Goal: Transaction & Acquisition: Purchase product/service

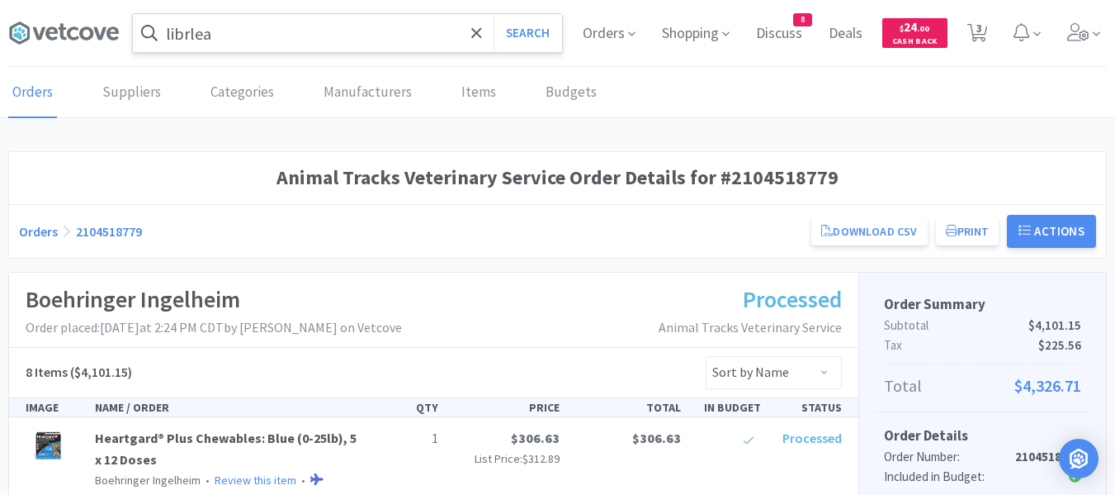
click at [313, 49] on input "librlea" at bounding box center [347, 33] width 429 height 38
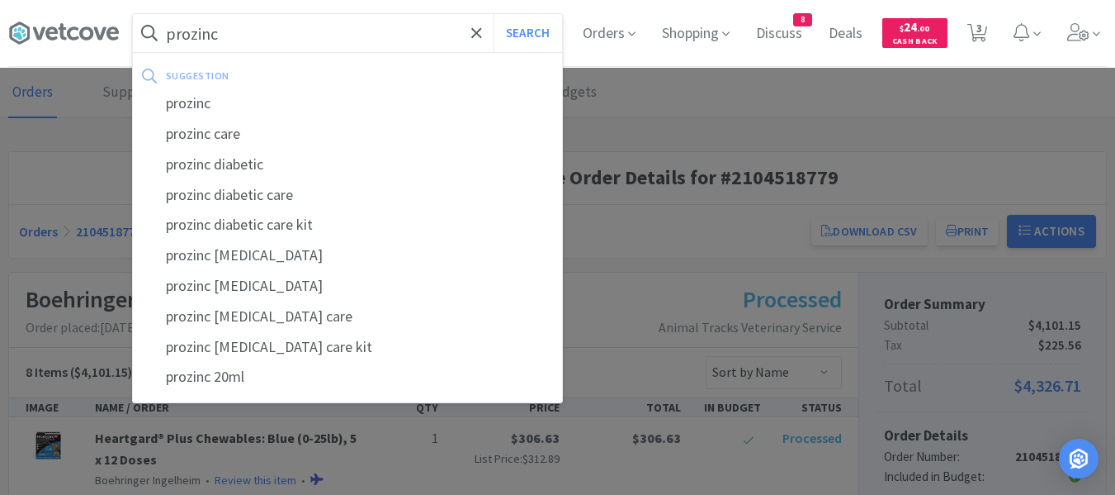
type input "prozinc"
click at [494, 14] on button "Search" at bounding box center [528, 33] width 69 height 38
select select "4"
select select "1"
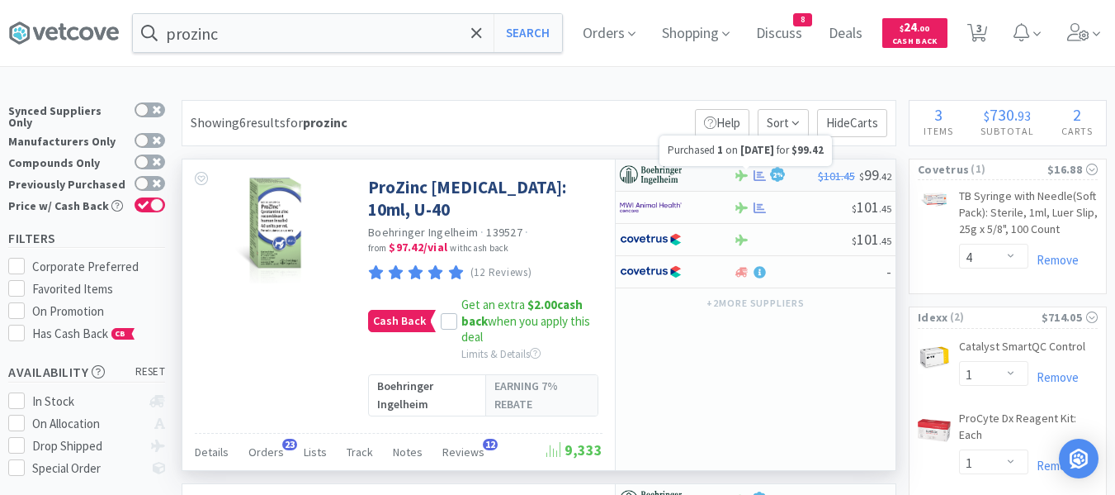
click at [760, 177] on icon at bounding box center [760, 175] width 12 height 12
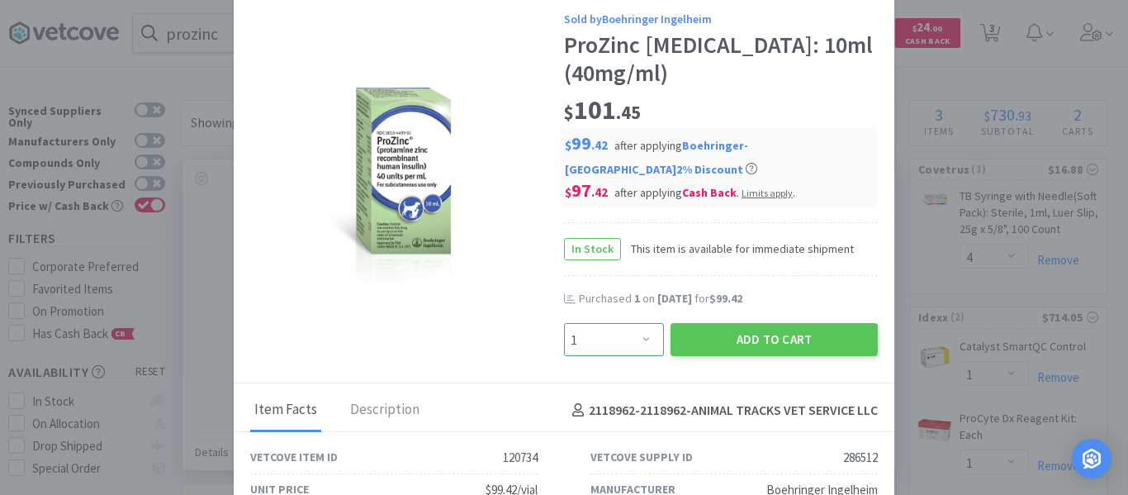
click at [639, 341] on select "Enter Quantity 1 2 3 4 5 6 7 8 9 10 11 12 13 14 15 16 17 18 19 20 Enter Quantity" at bounding box center [614, 339] width 100 height 33
select select "2"
click at [564, 323] on select "Enter Quantity 1 2 3 4 5 6 7 8 9 10 11 12 13 14 15 16 17 18 19 20 Enter Quantity" at bounding box center [614, 339] width 100 height 33
click at [772, 334] on button "Add to Cart" at bounding box center [773, 339] width 207 height 33
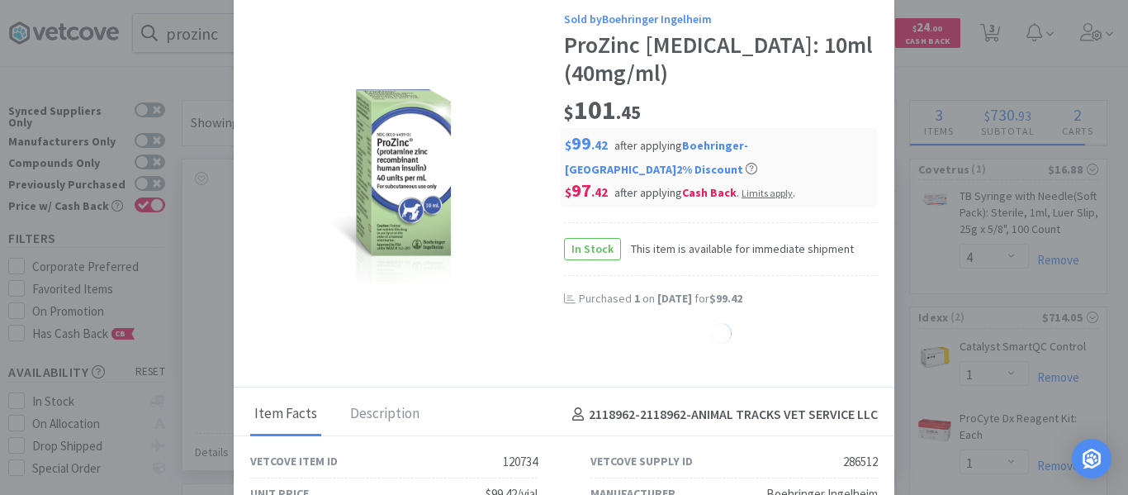
select select "2"
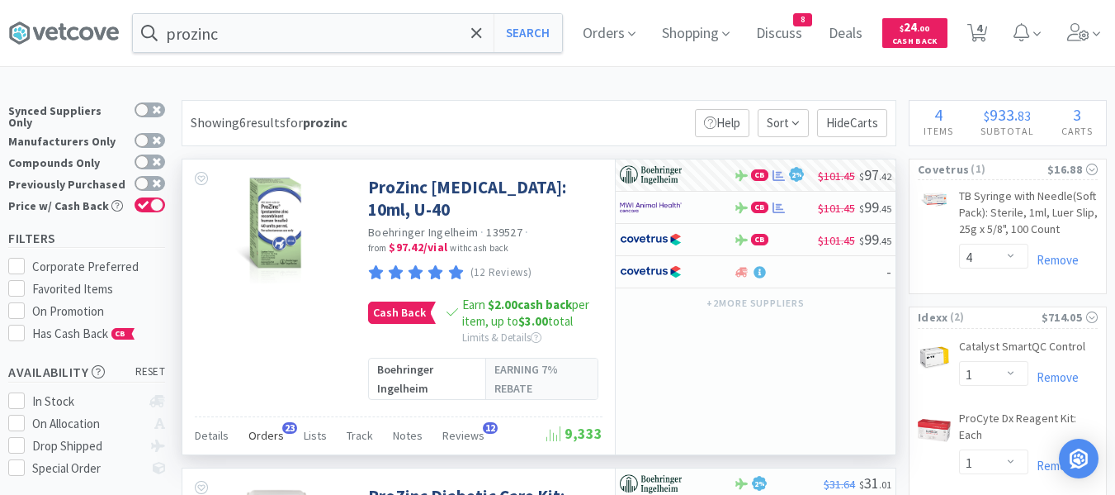
click at [277, 428] on span "Orders" at bounding box center [265, 435] width 35 height 15
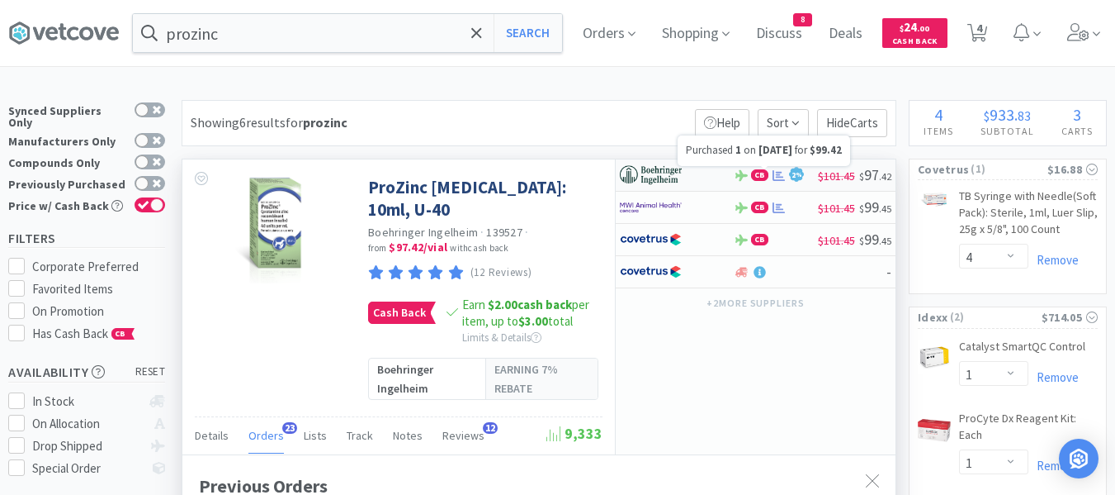
click at [778, 173] on icon at bounding box center [779, 175] width 12 height 12
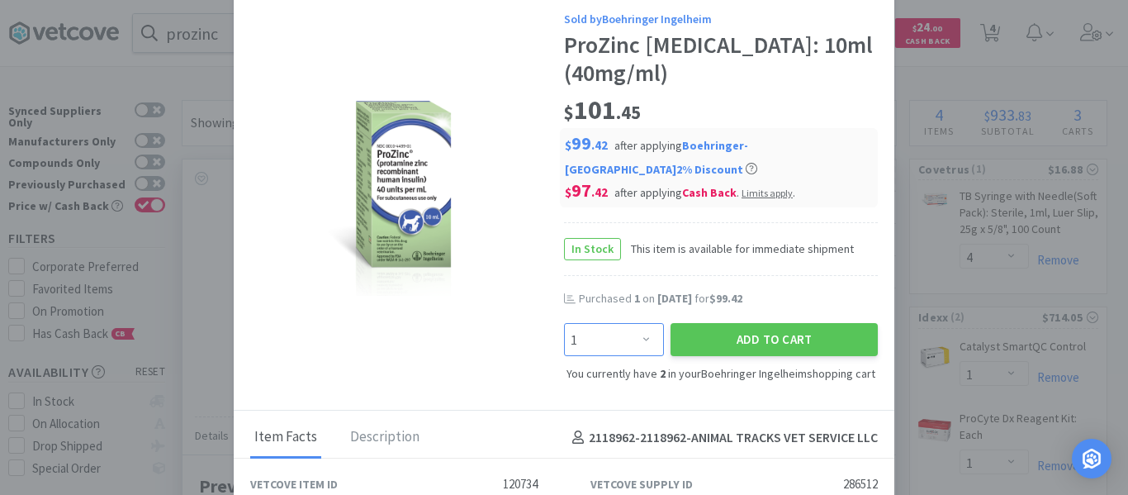
click at [618, 339] on select "Enter Quantity 1 2 3 4 5 6 7 8 9 10 11 12 13 14 15 16 17 18 19 20 Enter Quantity" at bounding box center [614, 339] width 100 height 33
select select "2"
click at [564, 323] on select "Enter Quantity 1 2 3 4 5 6 7 8 9 10 11 12 13 14 15 16 17 18 19 20 Enter Quantity" at bounding box center [614, 339] width 100 height 33
click at [737, 338] on button "Add to Cart" at bounding box center [773, 339] width 207 height 33
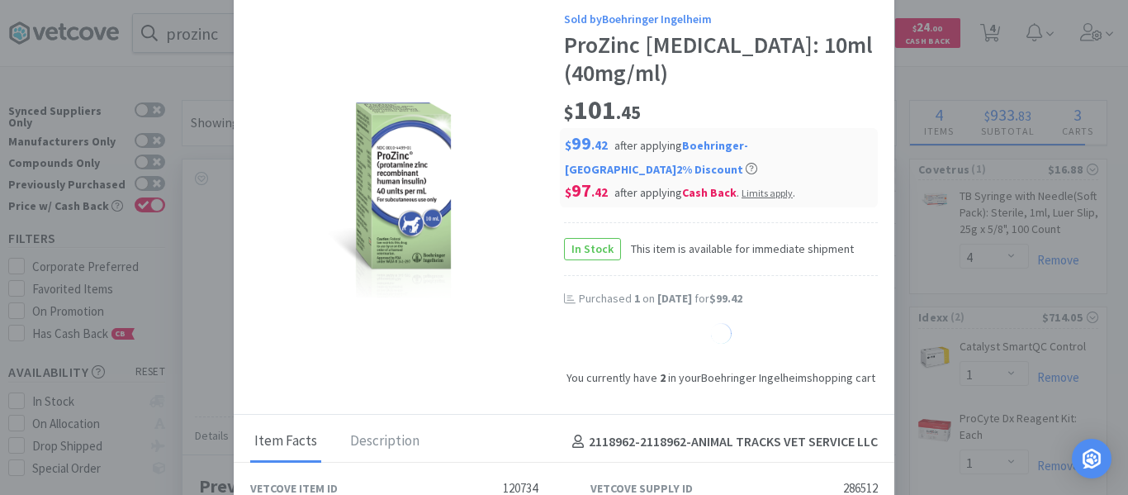
select select "4"
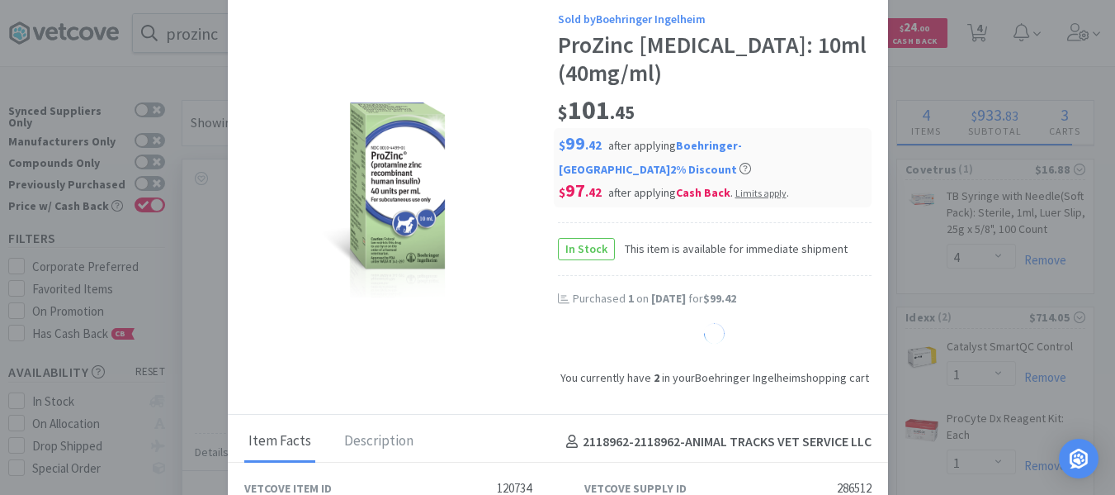
scroll to position [825107, 824837]
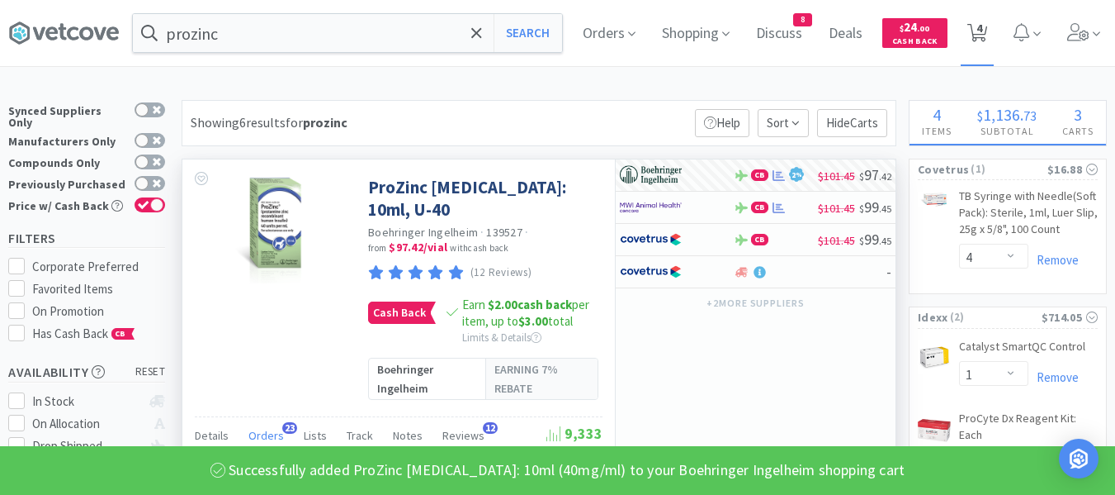
click at [982, 31] on span "4" at bounding box center [980, 28] width 6 height 66
select select "4"
select select "1"
select select "4"
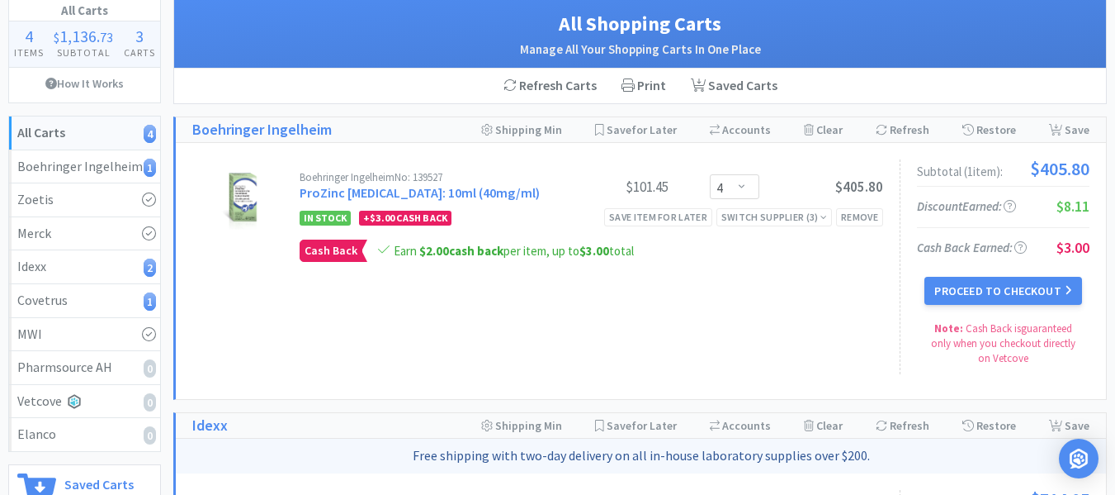
scroll to position [83, 0]
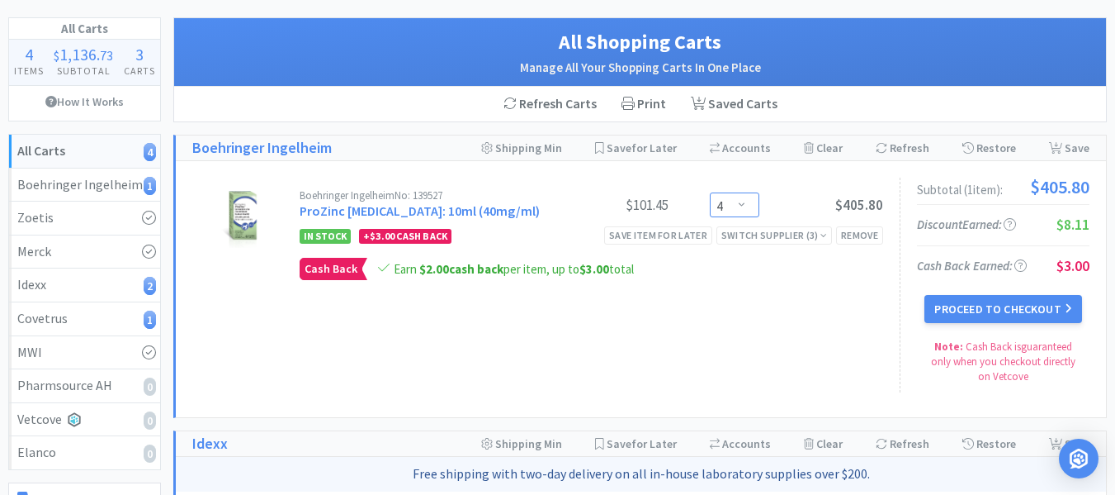
click at [734, 204] on select "Enter Quantity 1 2 3 4 5 6 7 8 9 10 11 12 13 14 15 16 17 18 19 20 Enter Quantity" at bounding box center [735, 204] width 50 height 25
click at [710, 192] on select "Enter Quantity 1 2 3 4 5 6 7 8 9 10 11 12 13 14 15 16 17 18 19 20 Enter Quantity" at bounding box center [735, 204] width 50 height 25
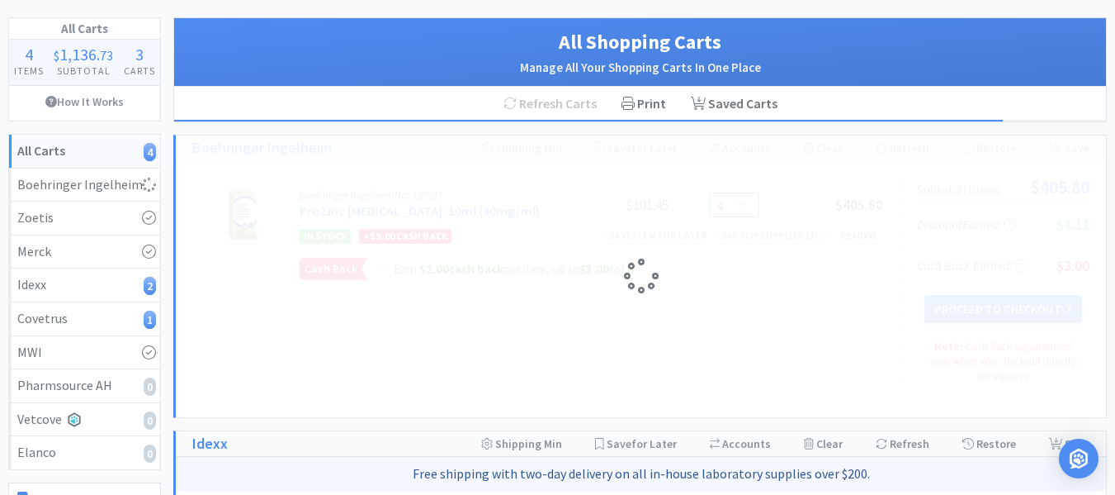
select select "2"
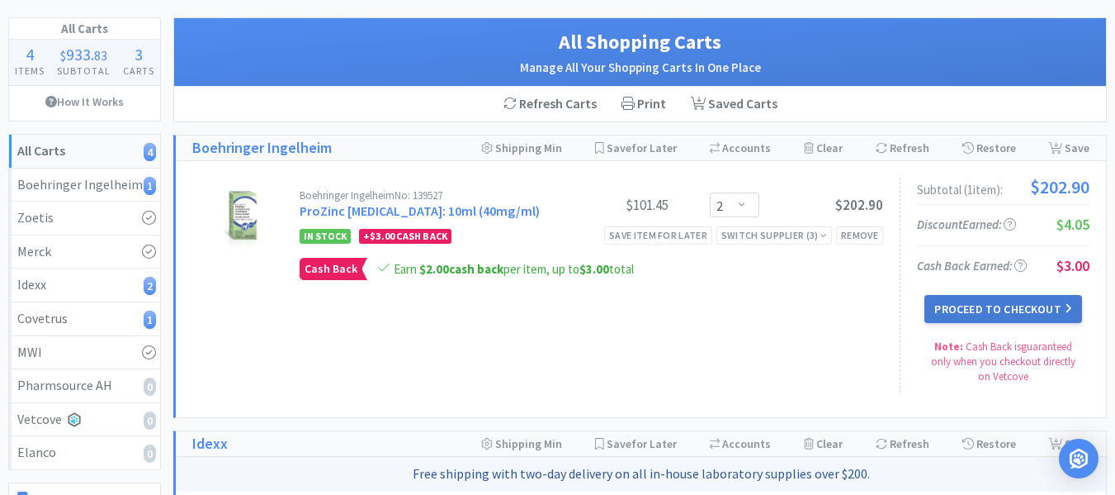
click at [996, 309] on button "Proceed to Checkout" at bounding box center [1003, 309] width 157 height 28
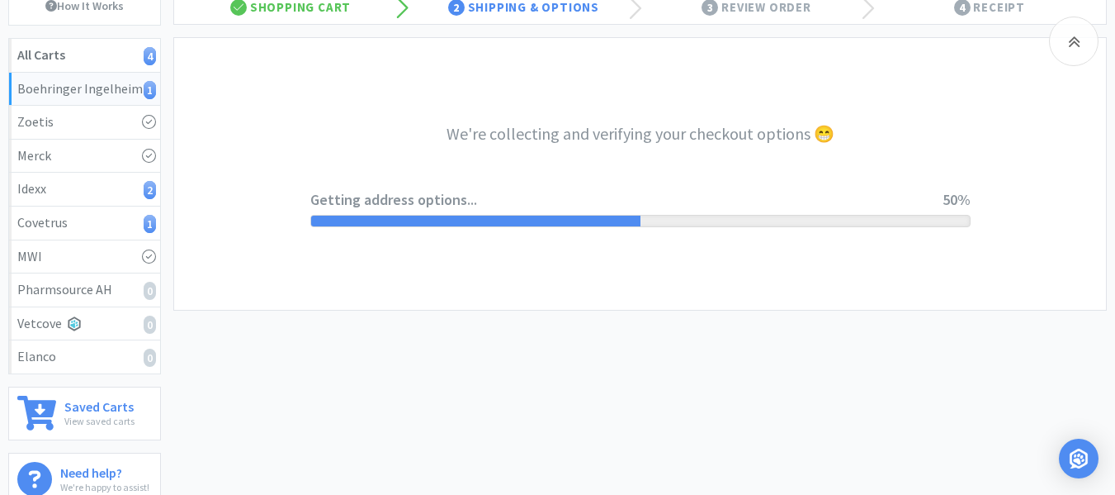
scroll to position [248, 0]
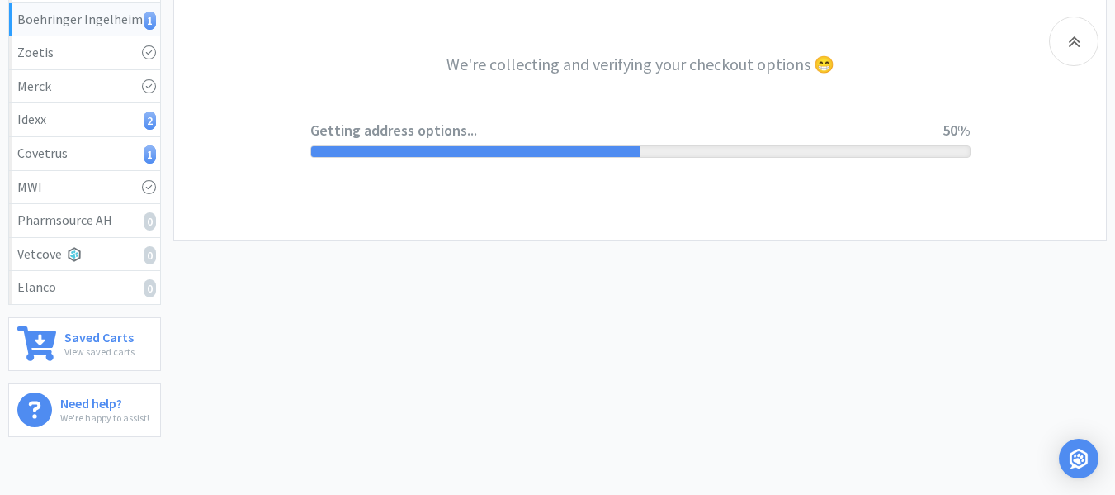
select select "invoice"
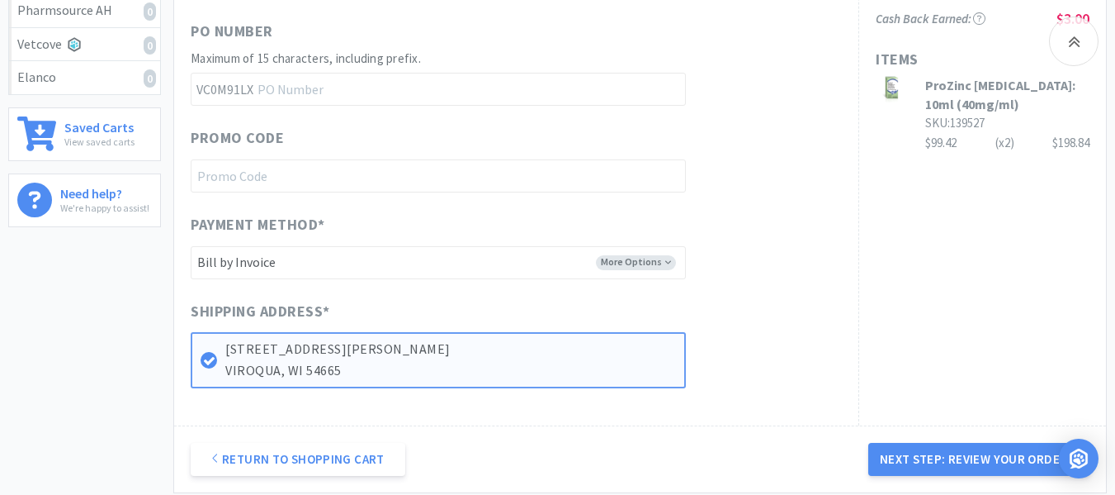
scroll to position [495, 0]
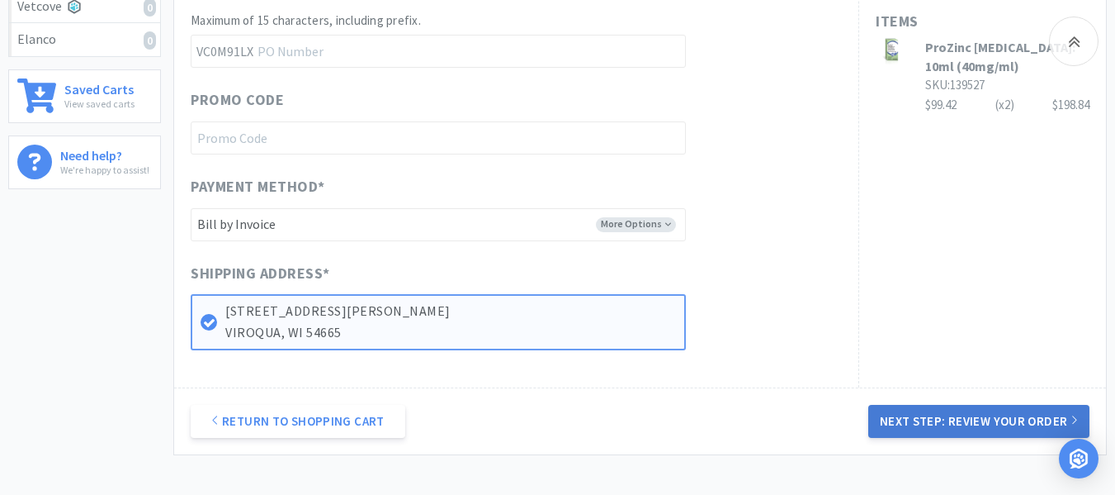
click at [1010, 423] on button "Next Step: Review Your Order" at bounding box center [978, 421] width 221 height 33
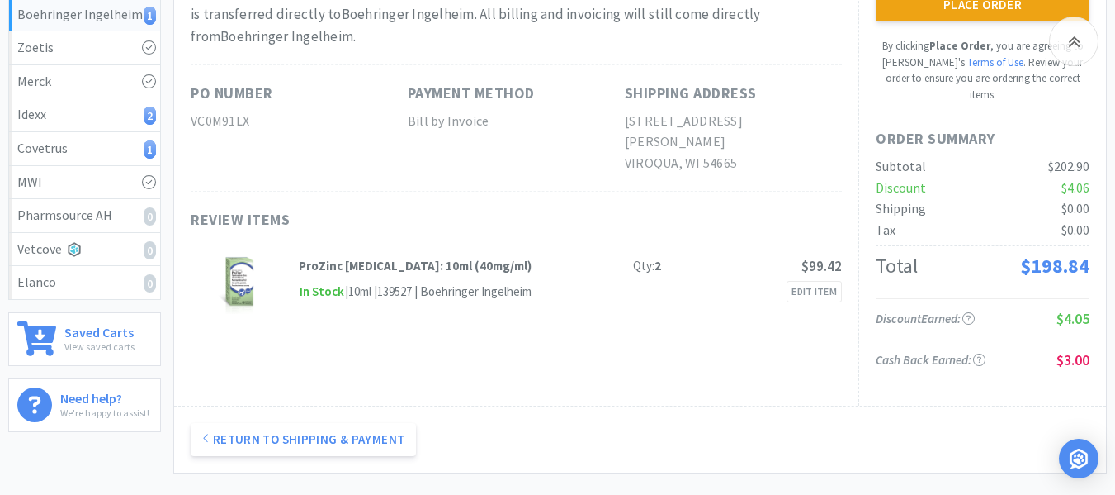
scroll to position [165, 0]
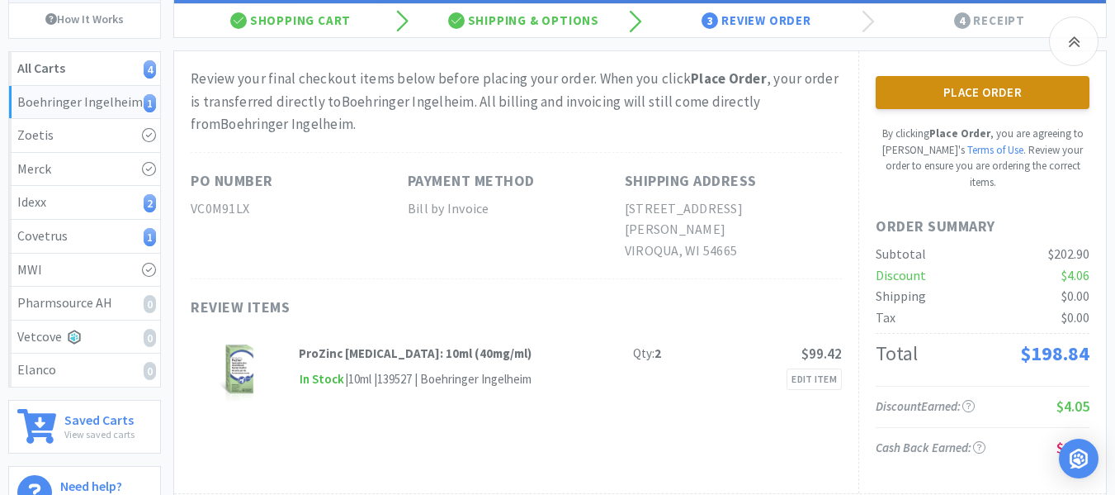
click at [916, 98] on button "Place Order" at bounding box center [983, 92] width 214 height 33
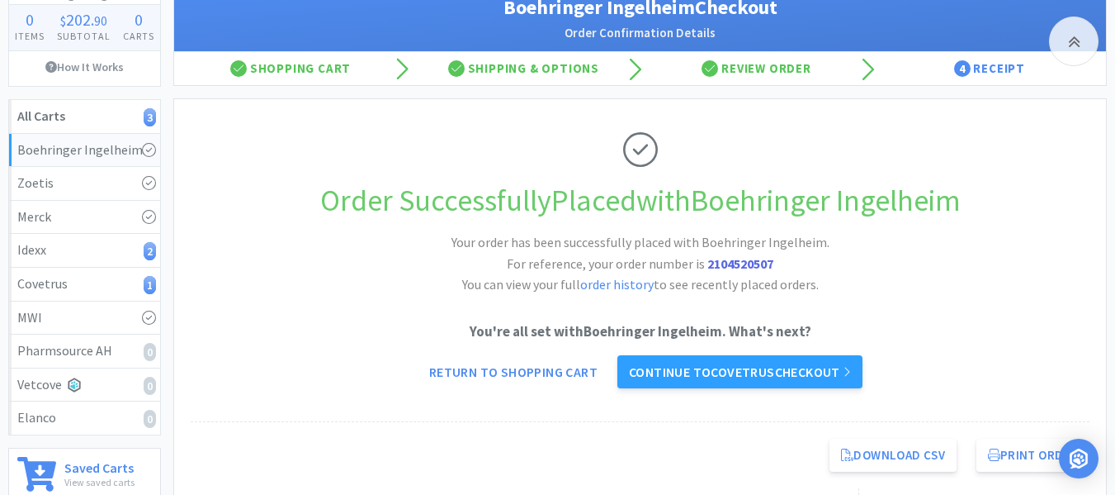
scroll to position [83, 0]
